Goal: Transaction & Acquisition: Download file/media

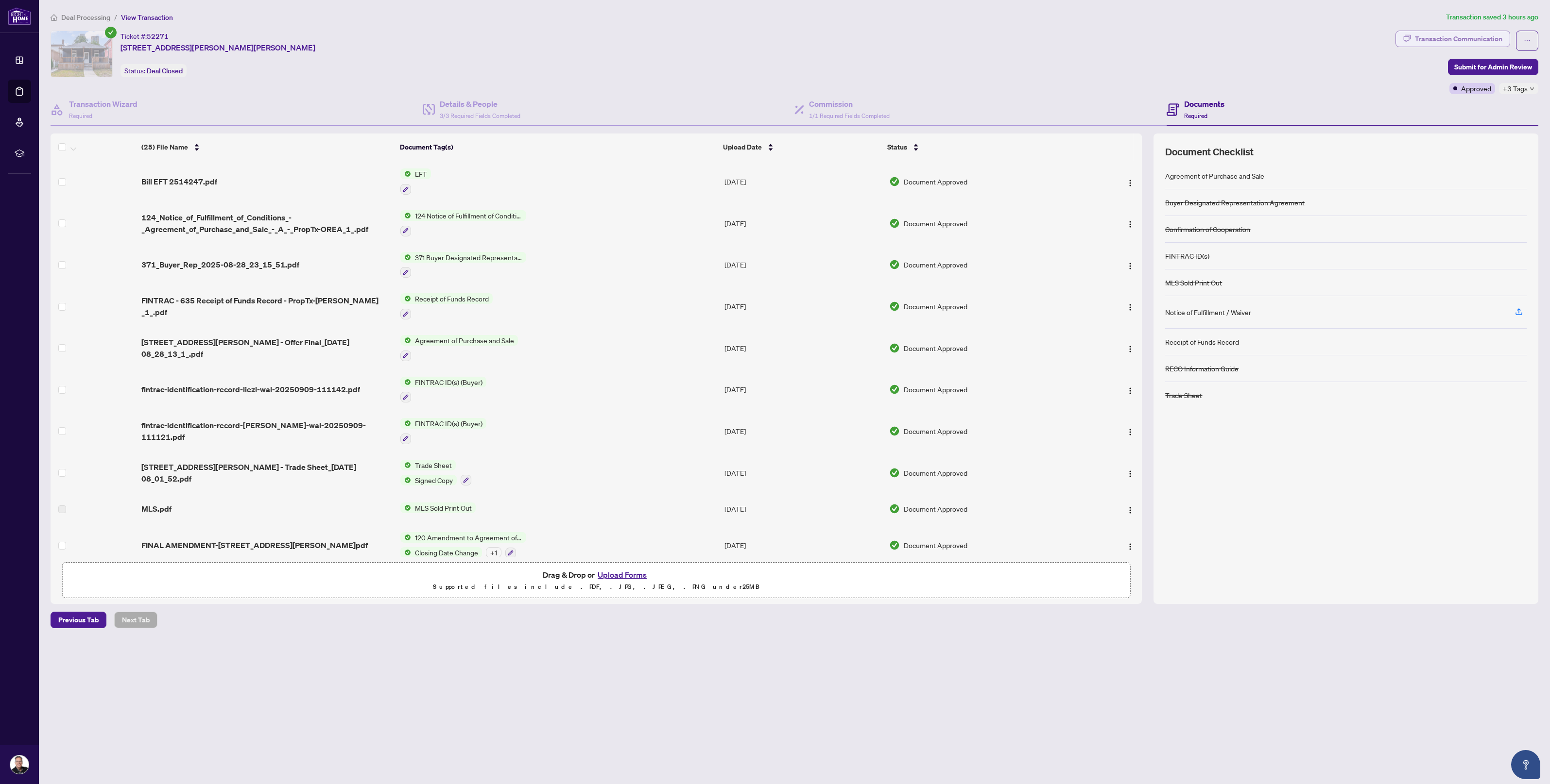
click at [1438, 38] on div "Transaction Communication" at bounding box center [1458, 39] width 87 height 16
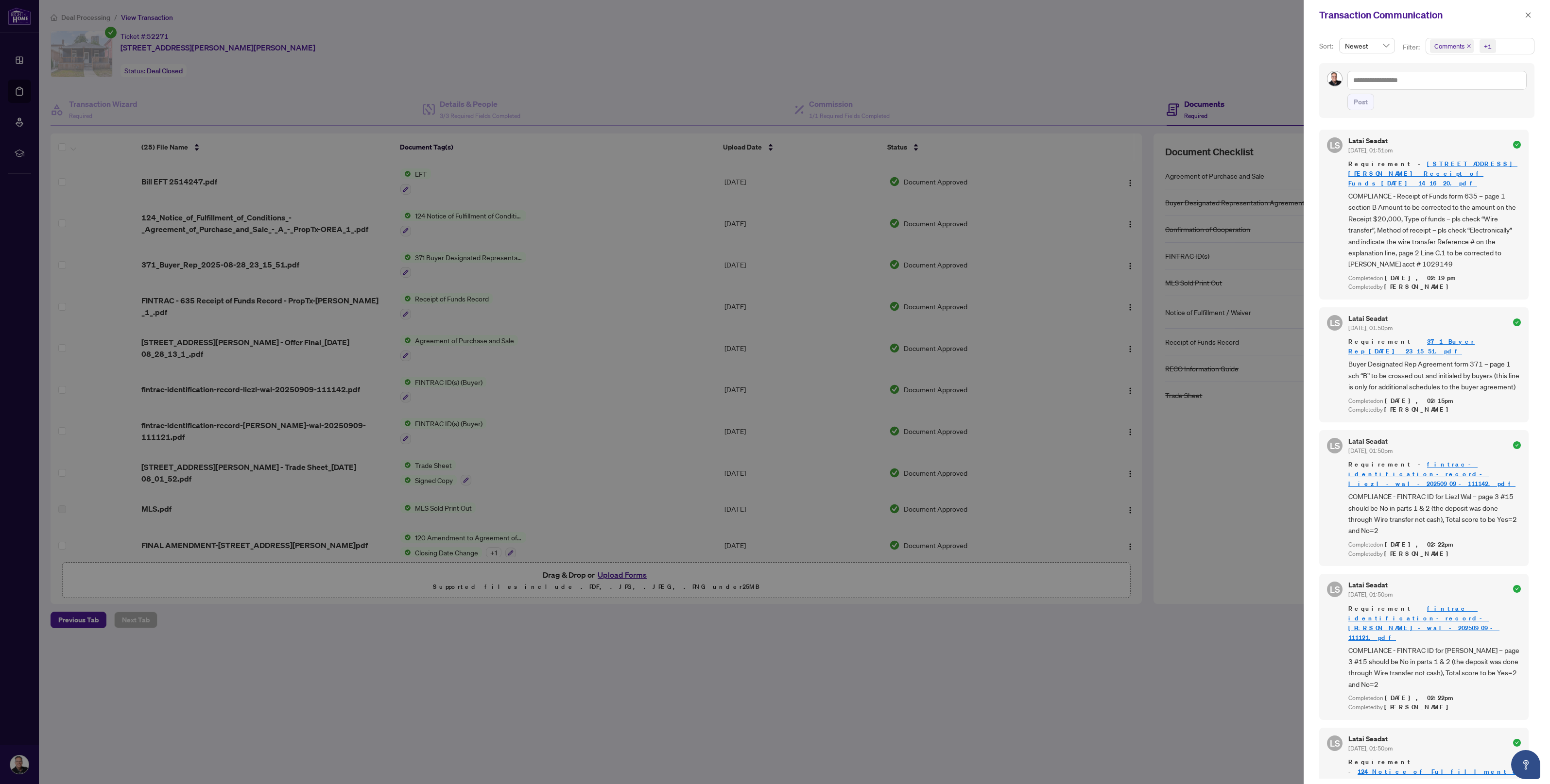
click at [173, 176] on div at bounding box center [775, 392] width 1550 height 784
click at [1528, 16] on icon "close" at bounding box center [1527, 15] width 7 height 7
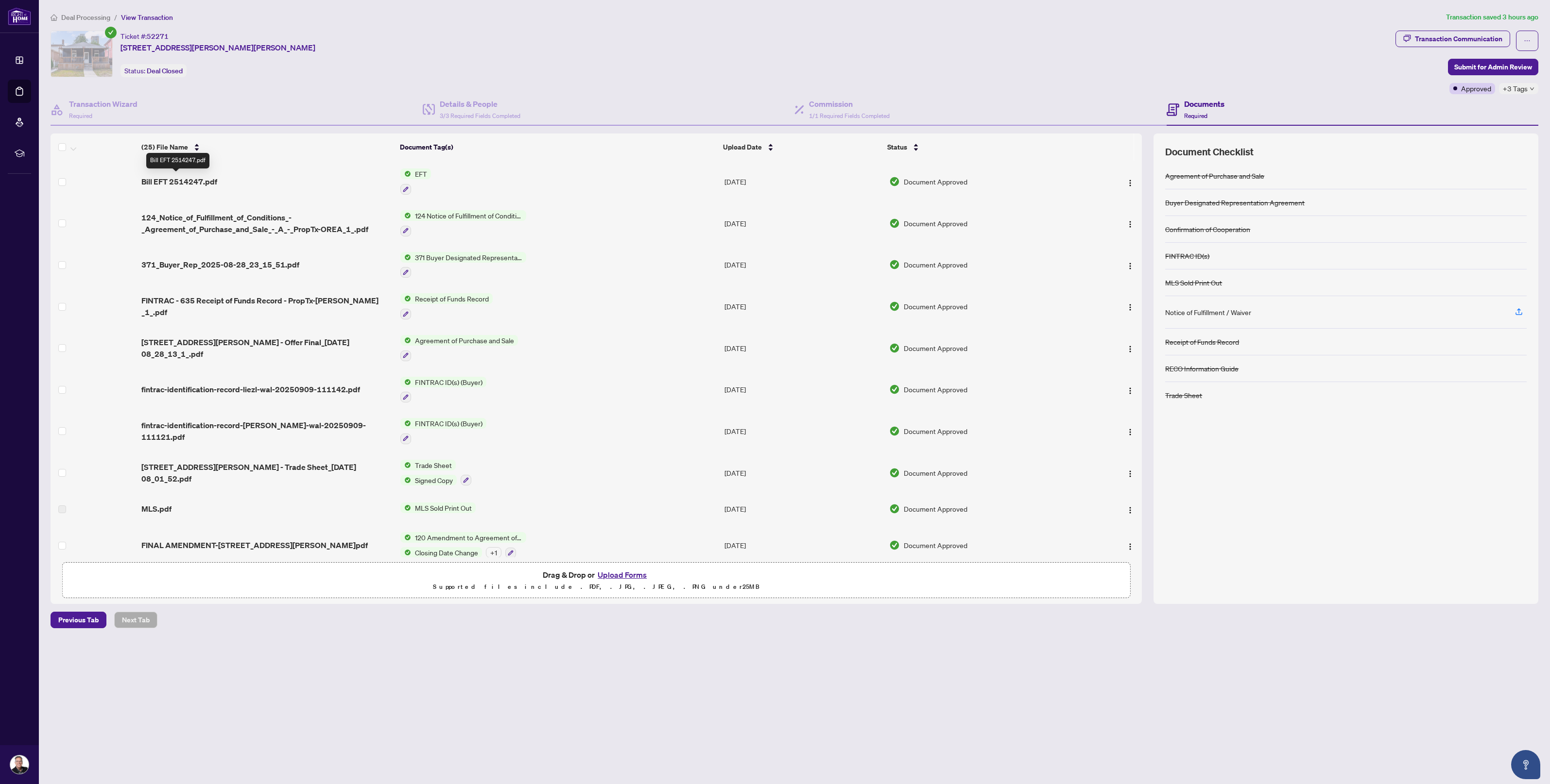
click at [188, 178] on span "Bill EFT 2514247.pdf" at bounding box center [178, 182] width 75 height 12
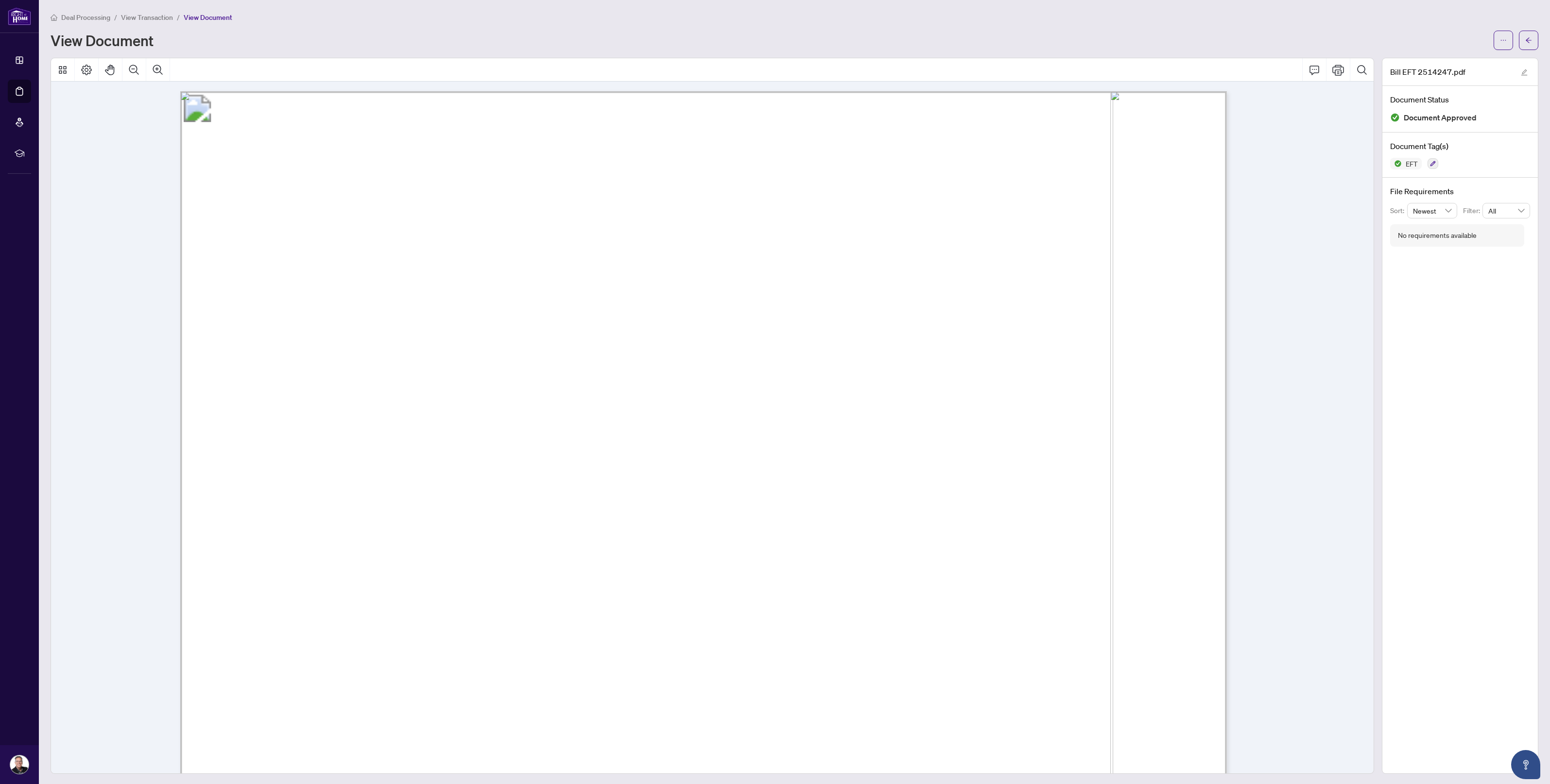
click at [279, 161] on span "12795" at bounding box center [258, 163] width 41 height 14
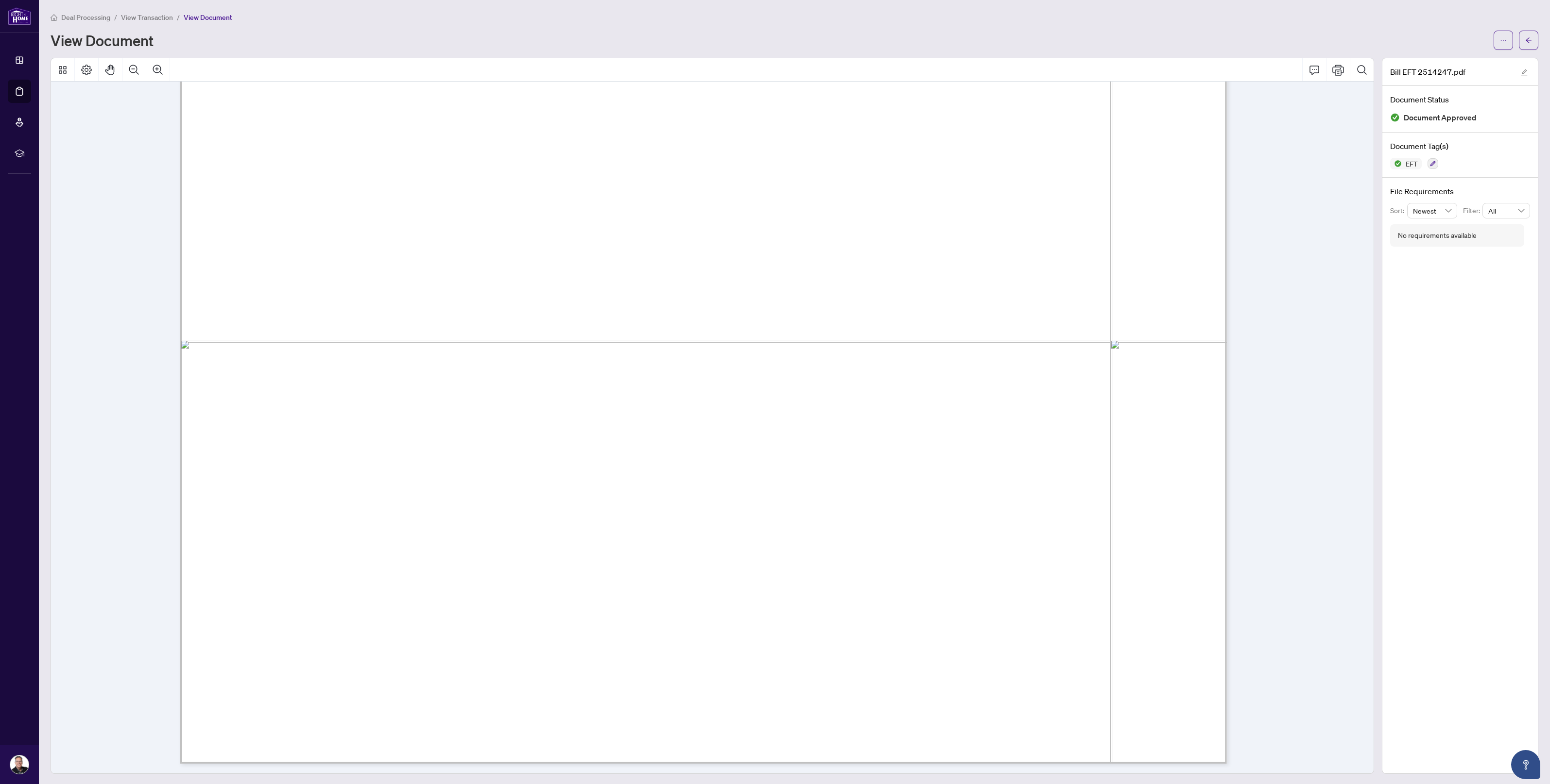
scroll to position [1, 0]
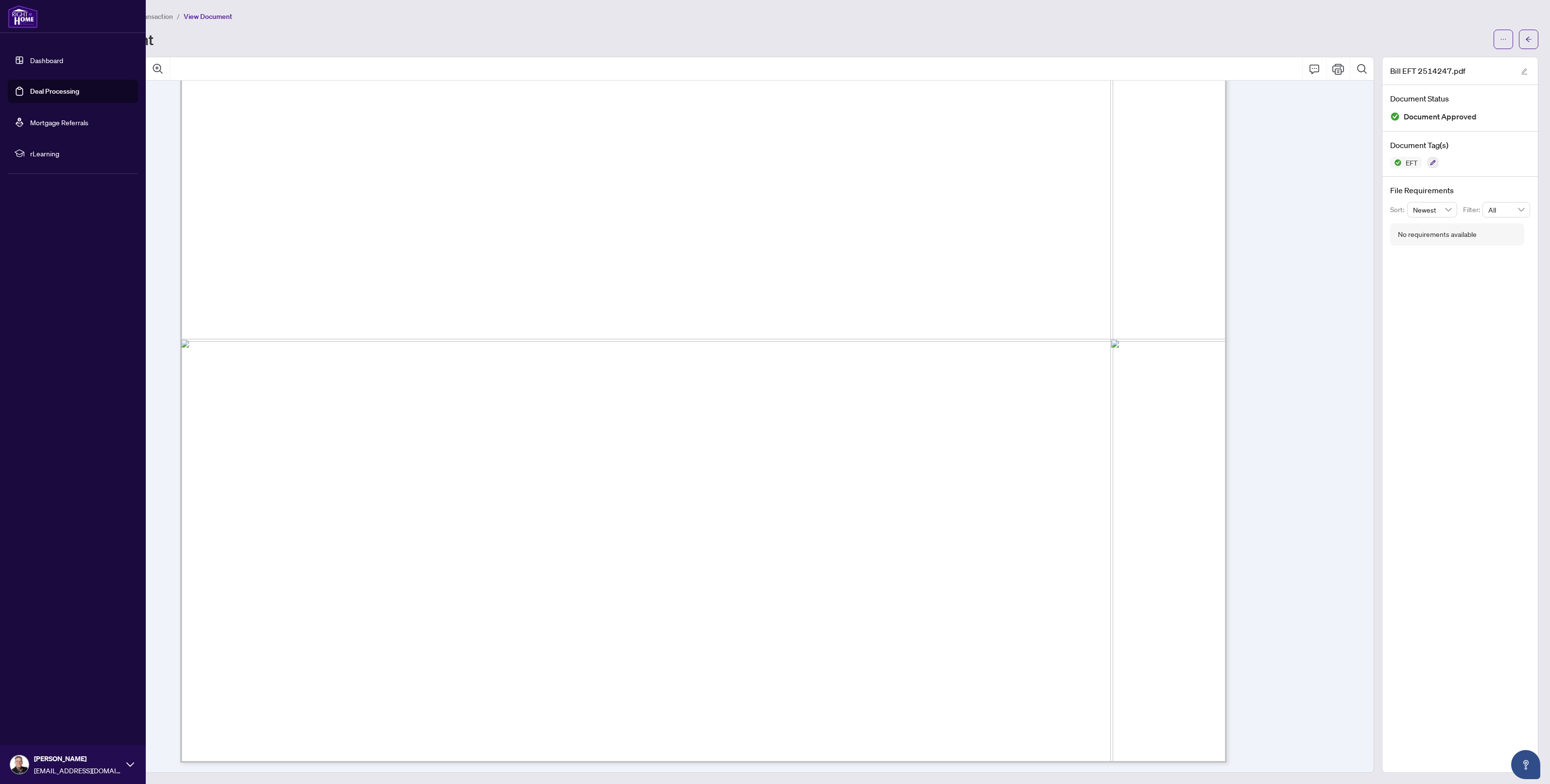
click at [47, 91] on link "Deal Processing" at bounding box center [55, 91] width 49 height 9
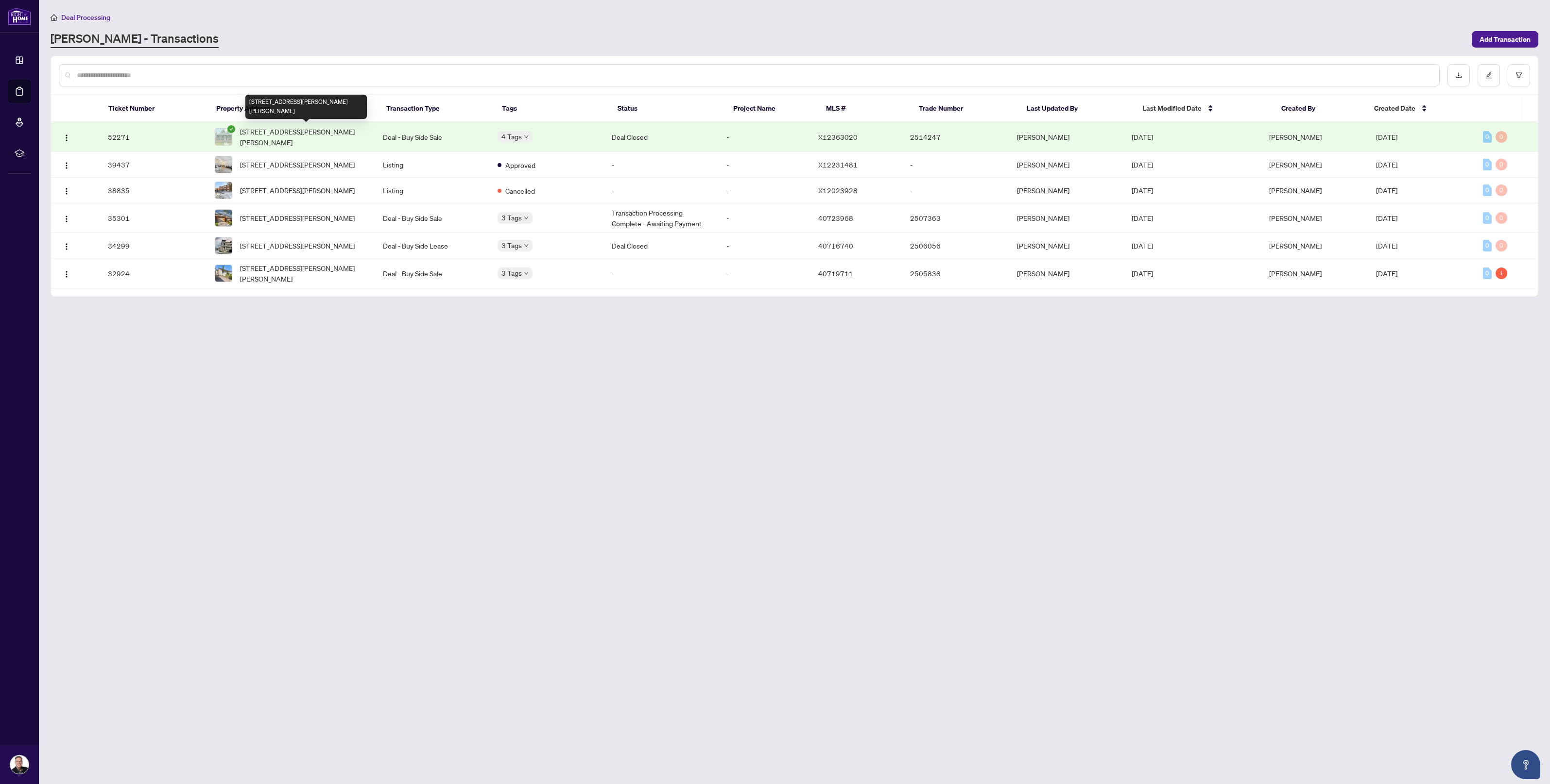
click at [252, 129] on span "[STREET_ADDRESS][PERSON_NAME][PERSON_NAME]" at bounding box center [304, 137] width 127 height 22
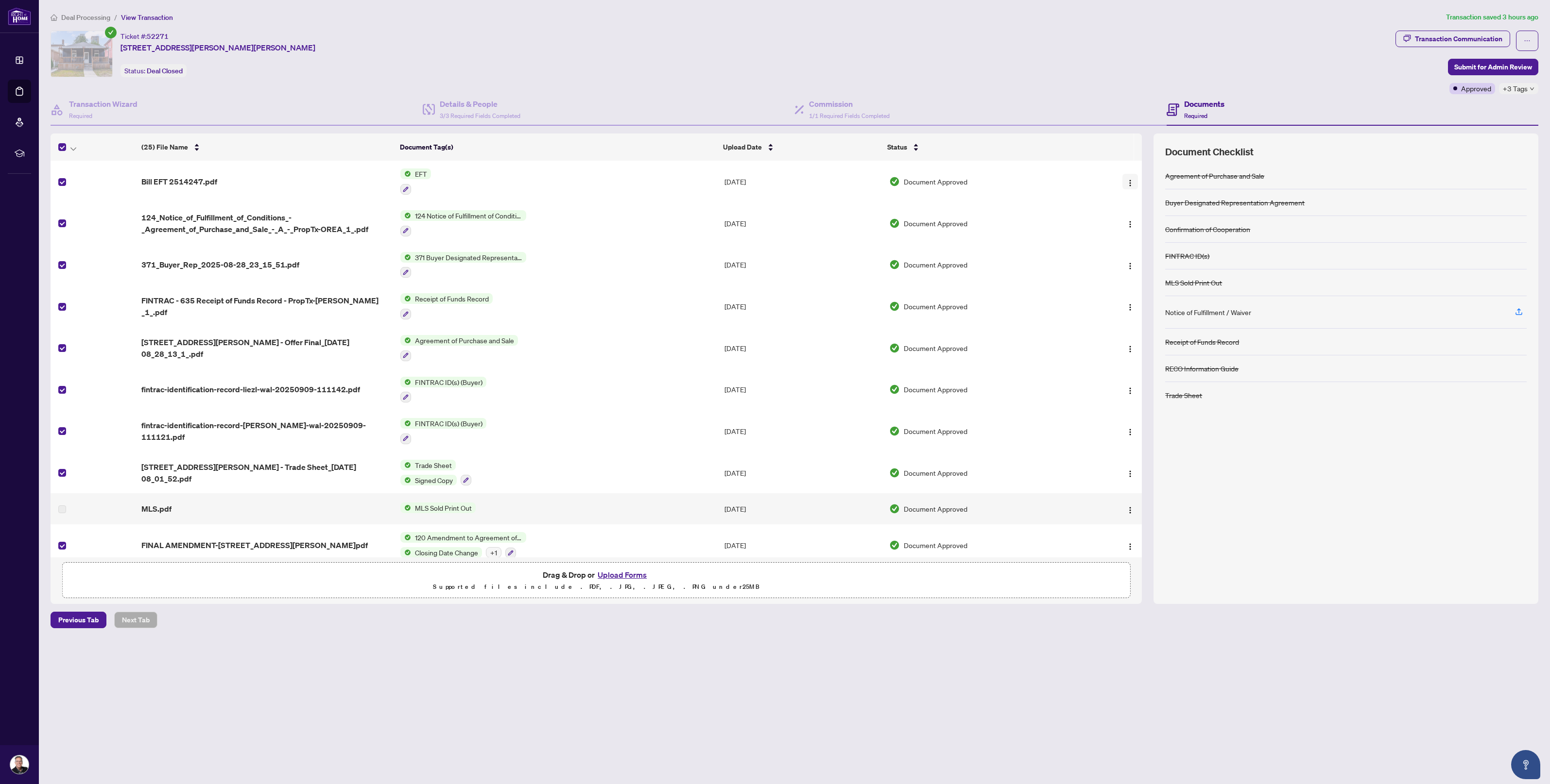
click at [1126, 180] on img "button" at bounding box center [1130, 183] width 8 height 8
click at [1135, 232] on span "Download" at bounding box center [1174, 230] width 93 height 11
